Goal: Share content

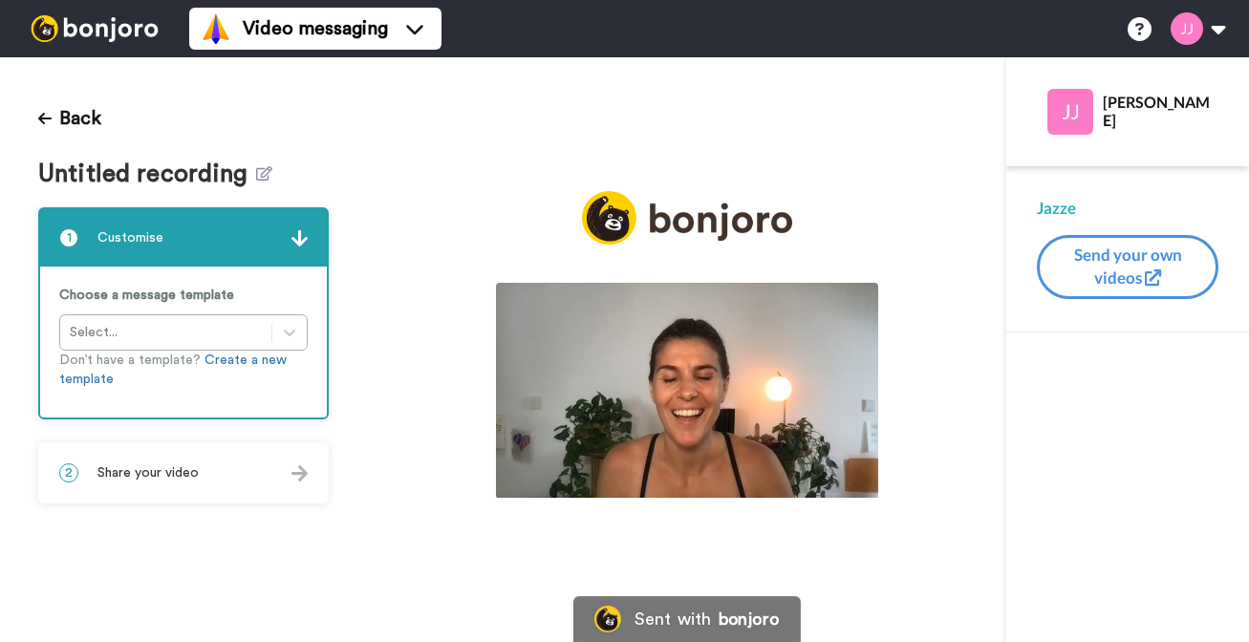
click at [187, 472] on span "Share your video" at bounding box center [147, 472] width 101 height 19
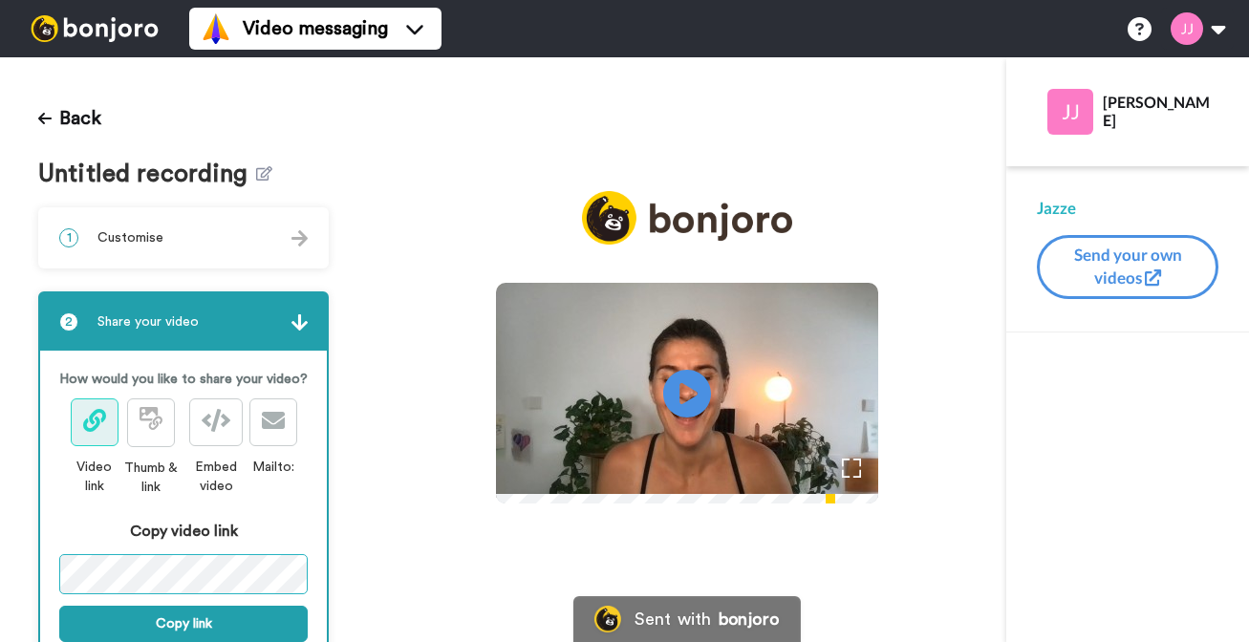
scroll to position [0, 241]
click at [345, 574] on div "Back Untitled recording 1 Customise Choose a message template Select... Don’t h…" at bounding box center [183, 349] width 367 height 585
click at [689, 396] on icon at bounding box center [686, 394] width 51 height 51
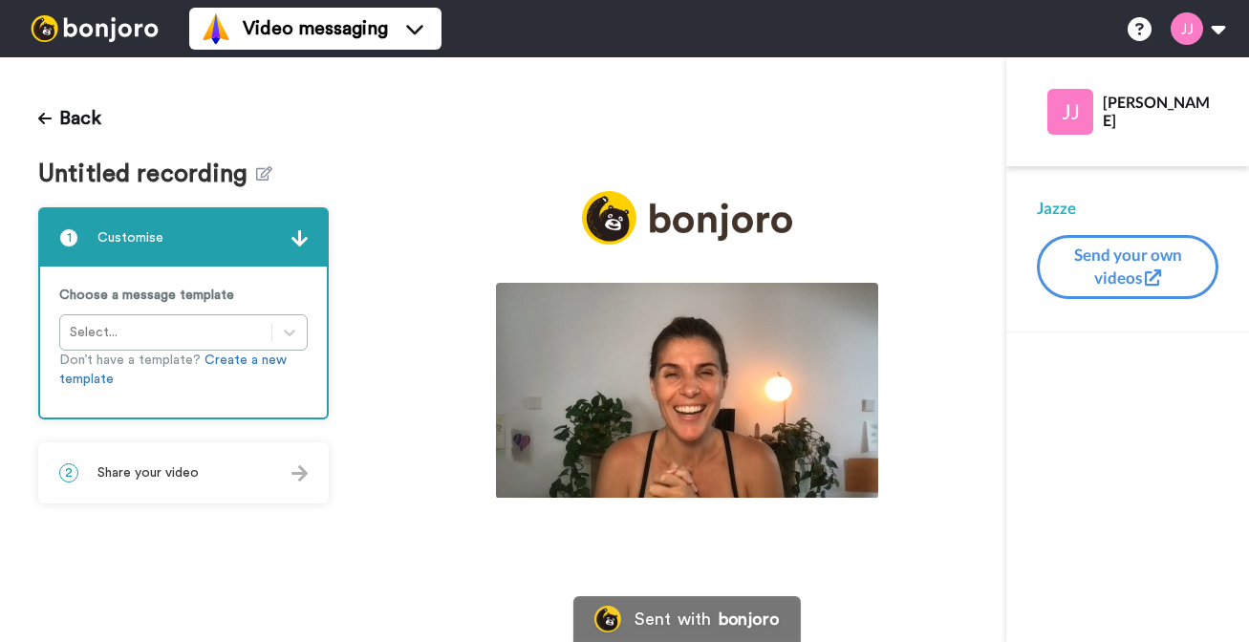
click at [160, 476] on span "Share your video" at bounding box center [147, 472] width 101 height 19
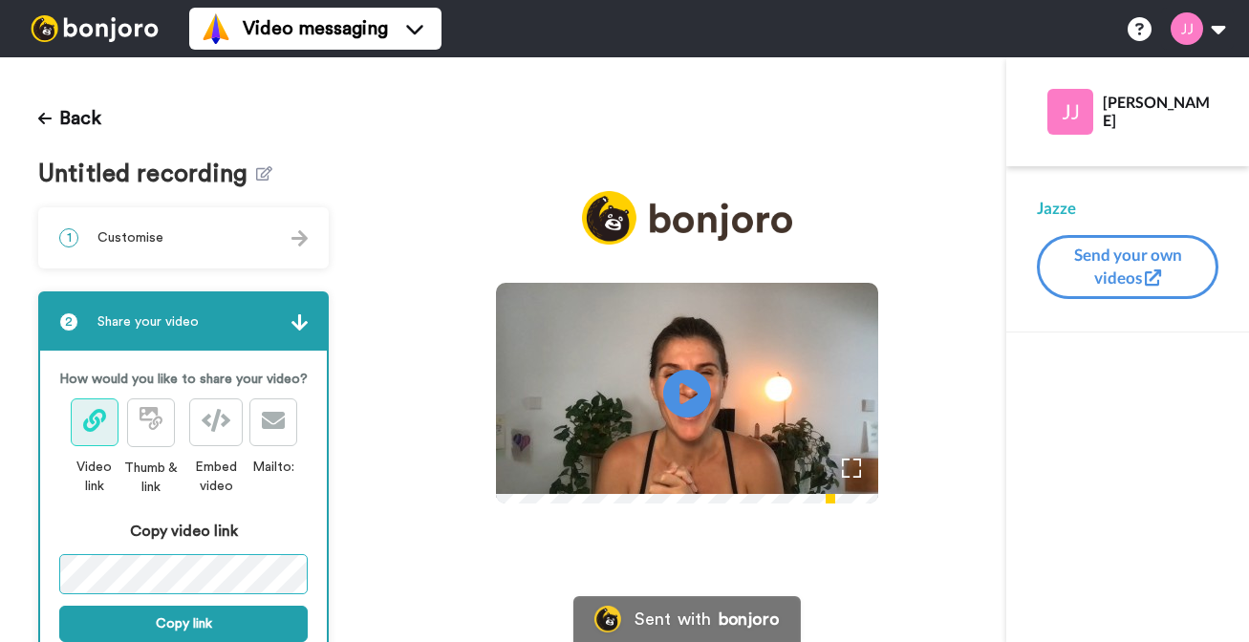
scroll to position [0, 225]
click at [487, 569] on div "Back Untitled recording 1 Customise Choose a message template Select... Don’t h…" at bounding box center [624, 349] width 1249 height 585
click at [699, 391] on icon "Play/Pause" at bounding box center [686, 394] width 51 height 91
